Goal: Task Accomplishment & Management: Use online tool/utility

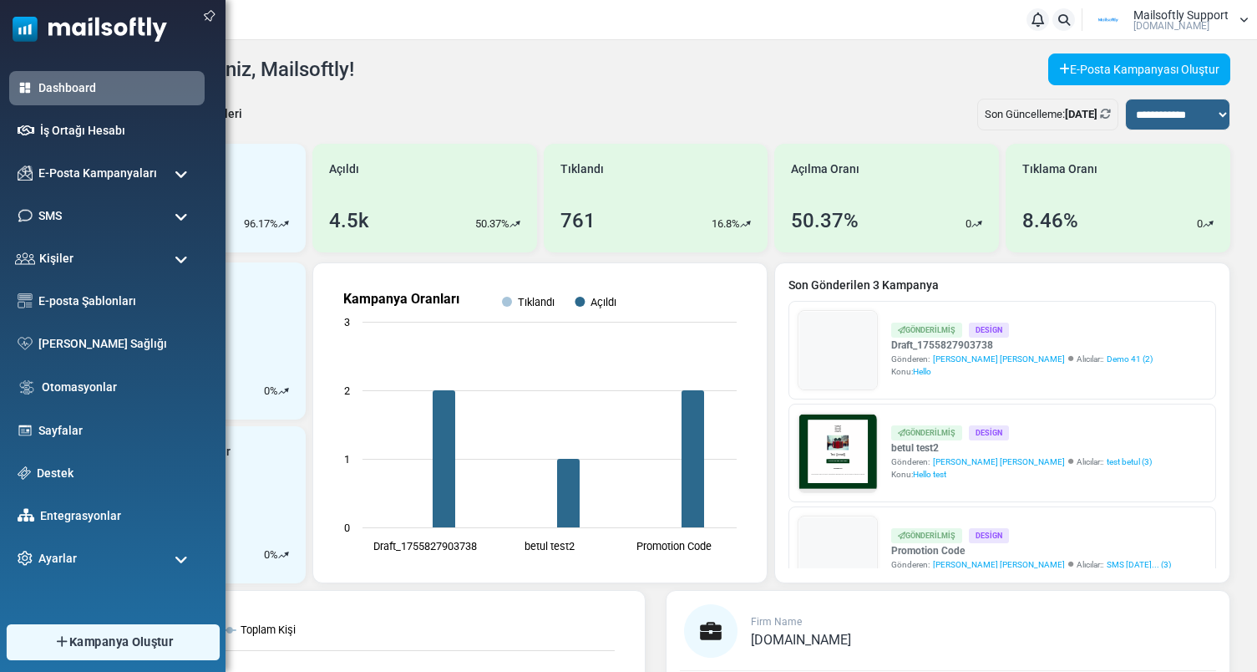
click at [50, 640] on link "Kampanya Oluştur" at bounding box center [112, 642] width 213 height 36
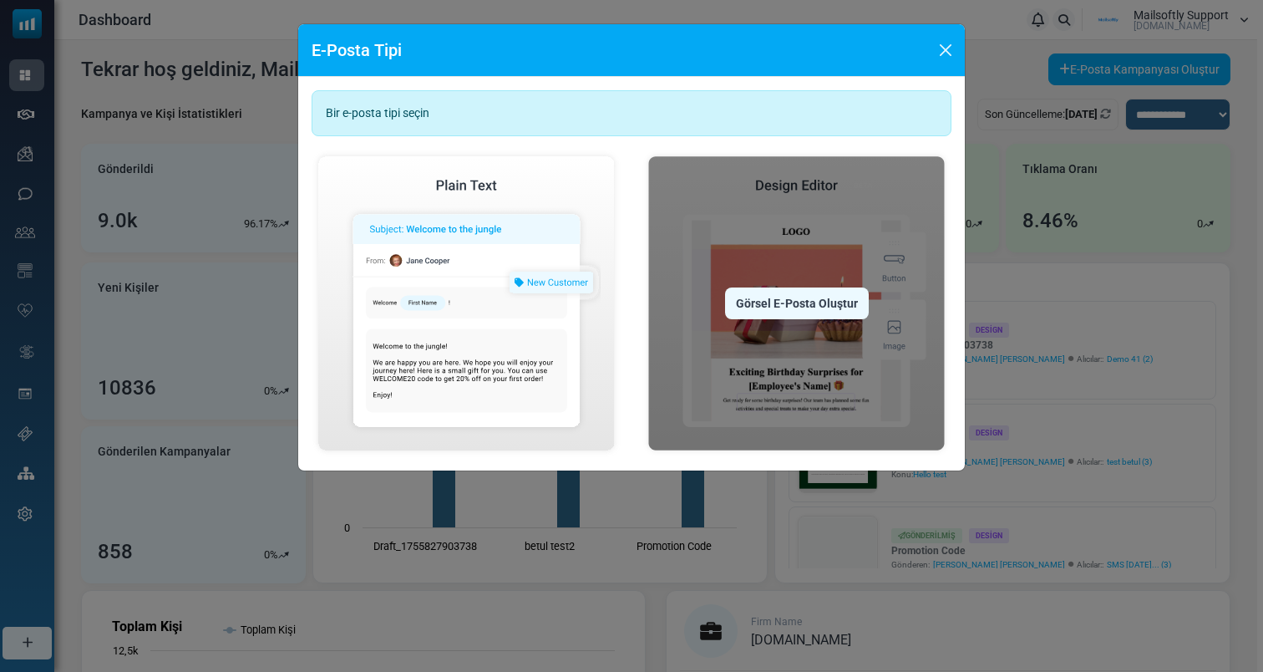
click at [753, 340] on img at bounding box center [796, 303] width 310 height 307
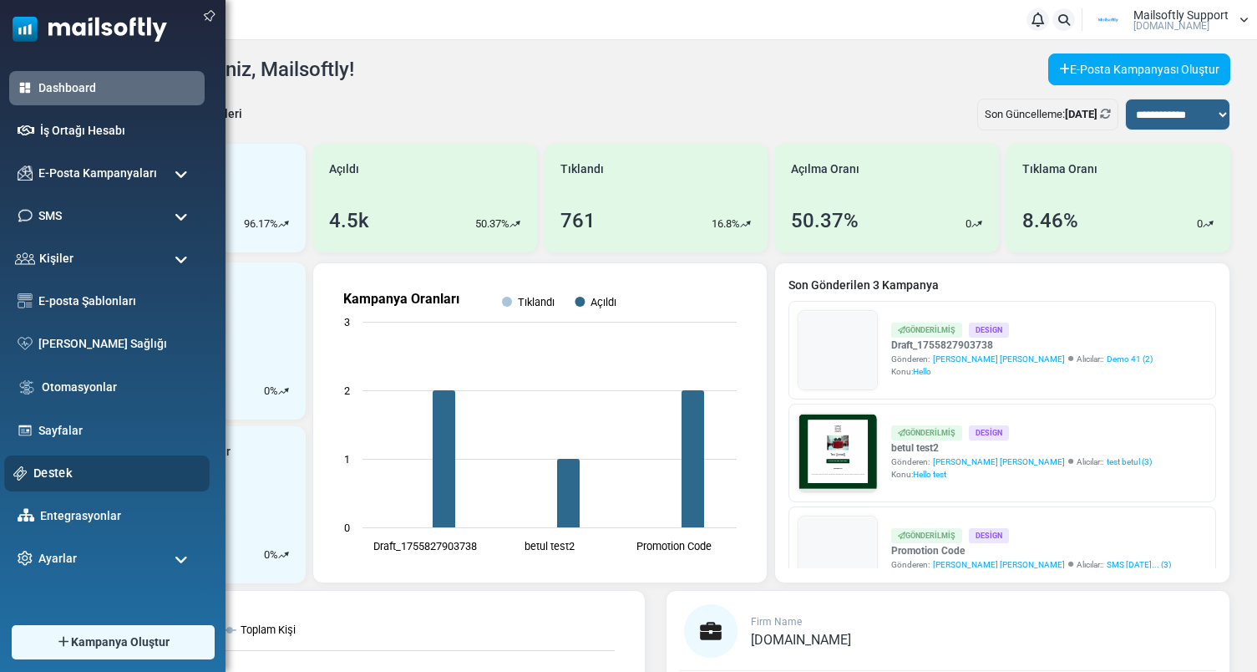
click at [70, 468] on link "Destek" at bounding box center [116, 473] width 167 height 18
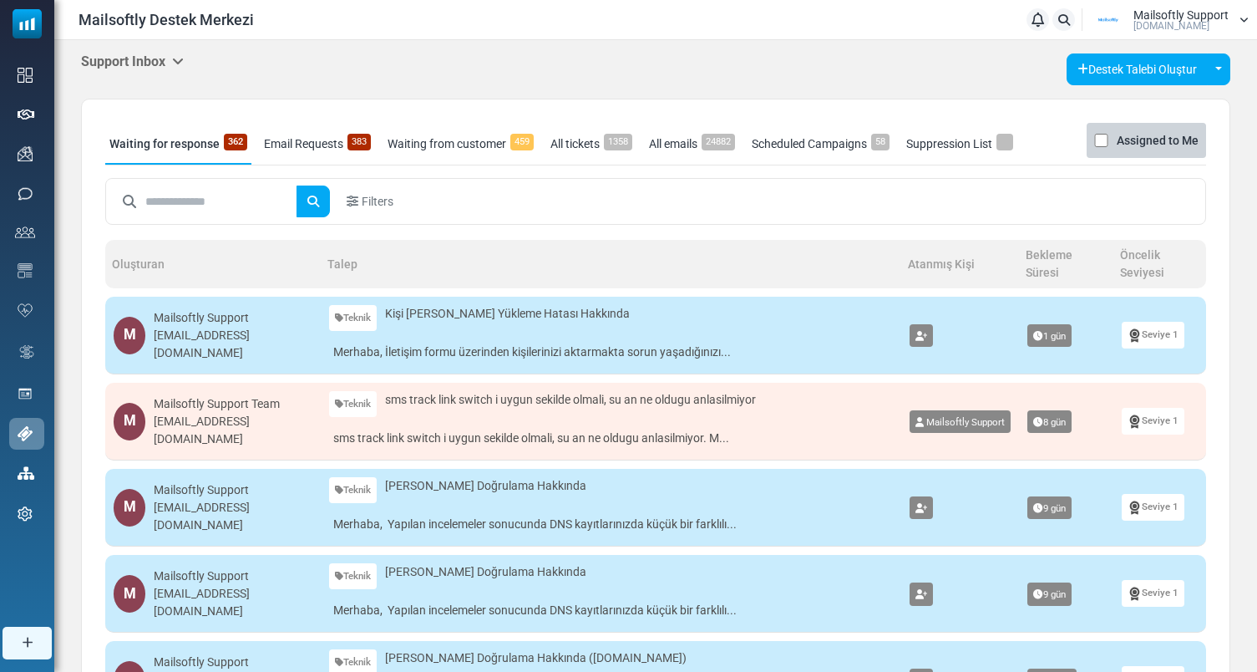
click at [157, 65] on h5 "Support Inbox" at bounding box center [132, 61] width 103 height 16
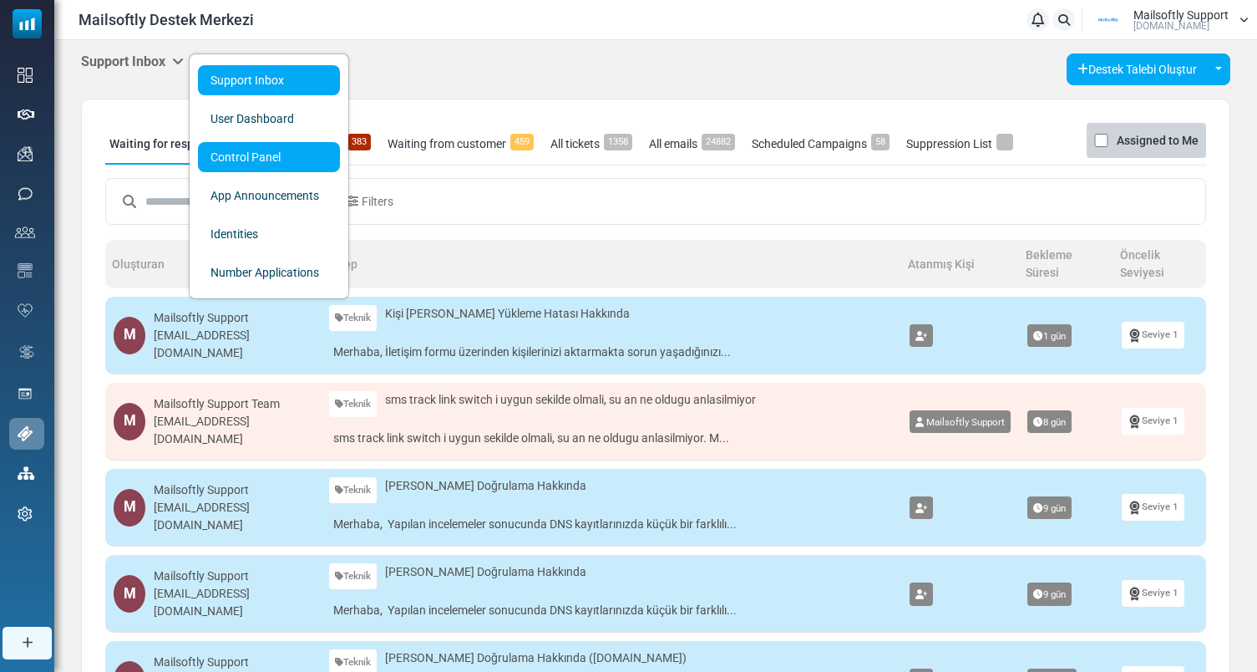
click at [256, 157] on link "Control Panel" at bounding box center [269, 157] width 142 height 30
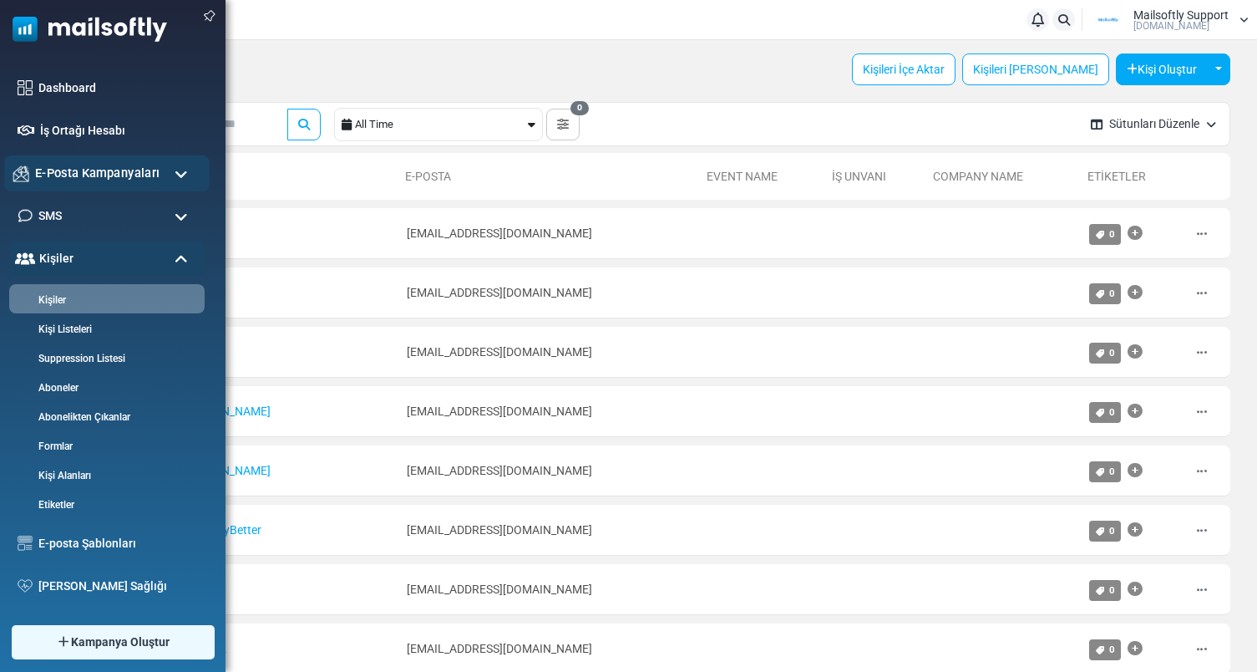
click at [136, 174] on span "E-Posta Kampanyaları" at bounding box center [97, 173] width 124 height 18
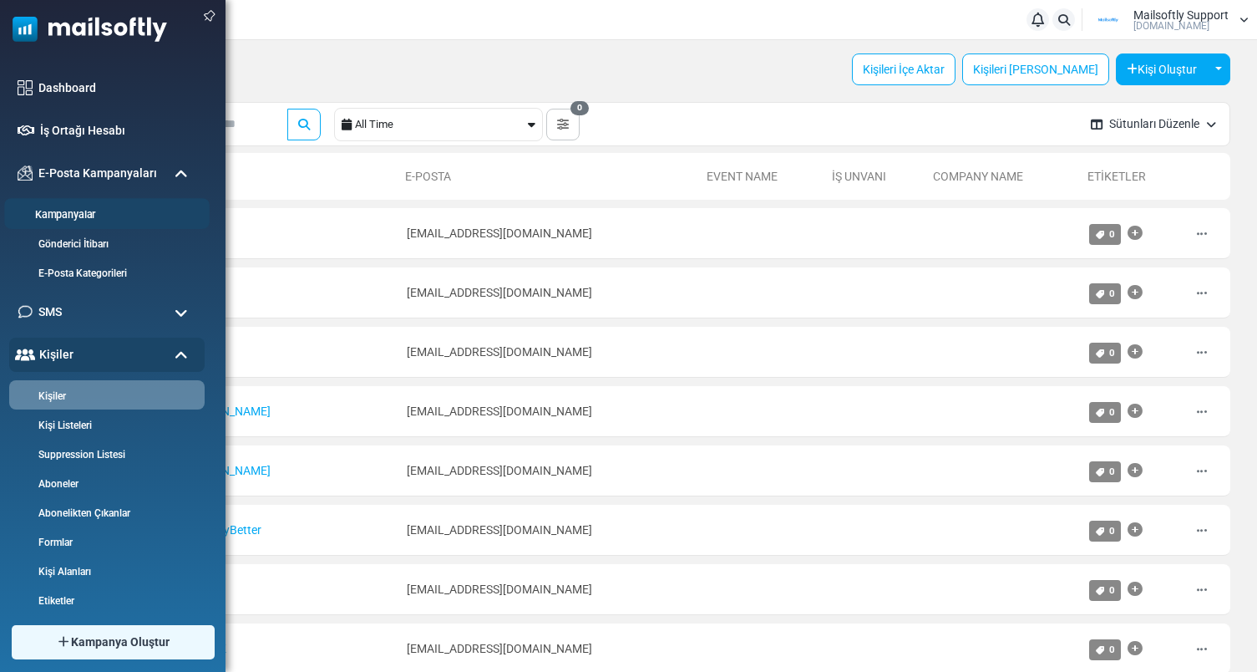
click at [81, 213] on link "Kampanyalar" at bounding box center [104, 215] width 200 height 16
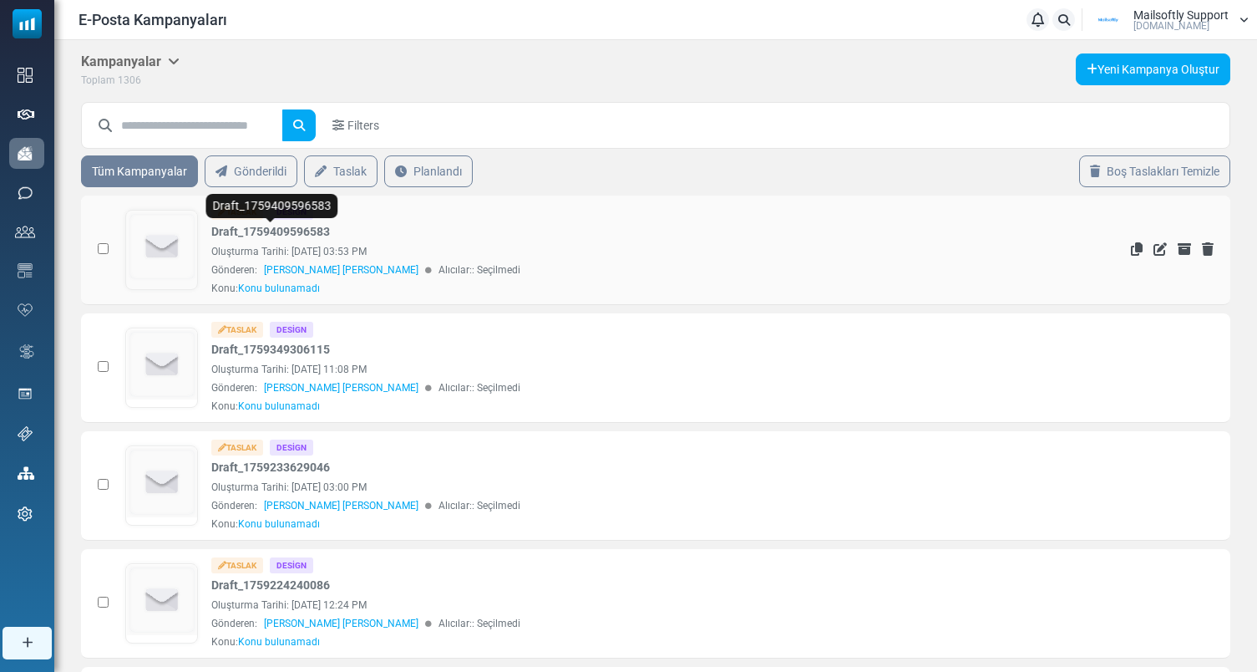
click at [246, 229] on link "Draft_1759409596583" at bounding box center [270, 232] width 119 height 18
